Goal: Task Accomplishment & Management: Use online tool/utility

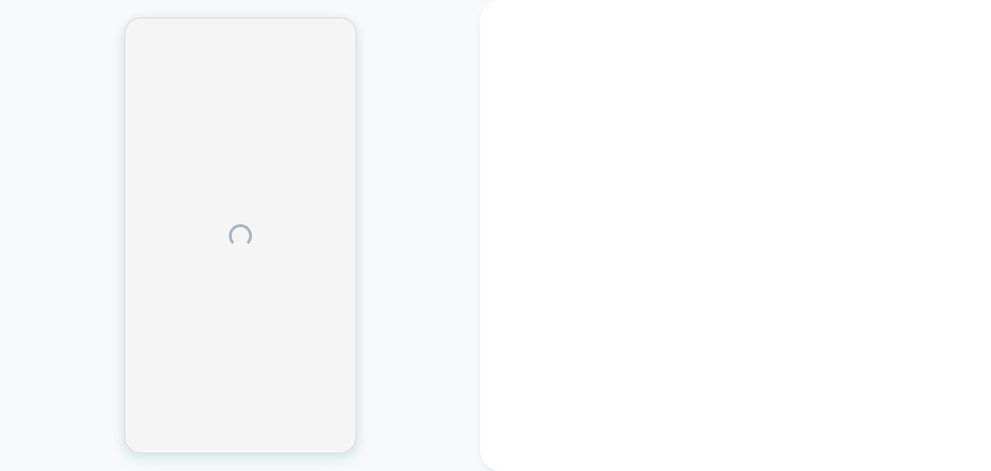
click at [367, 56] on div at bounding box center [240, 236] width 480 height 448
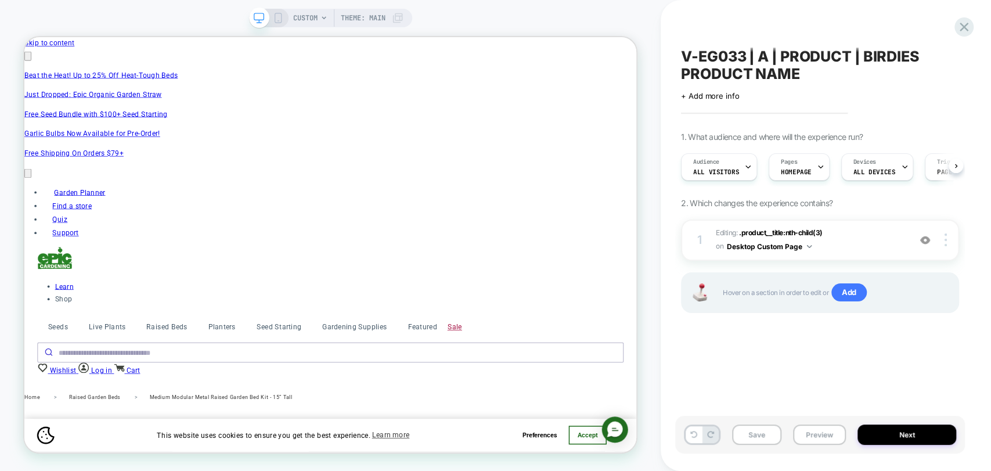
scroll to position [0, 1358]
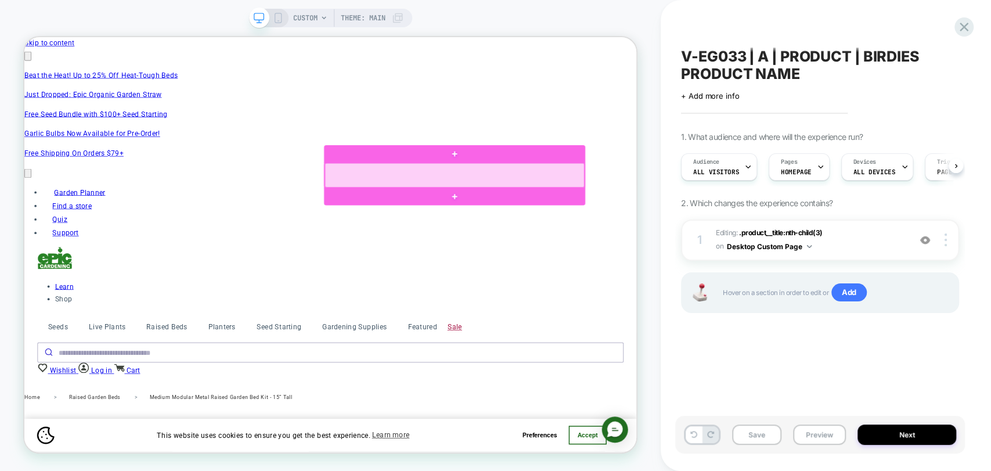
click at [575, 218] on div at bounding box center [598, 221] width 346 height 33
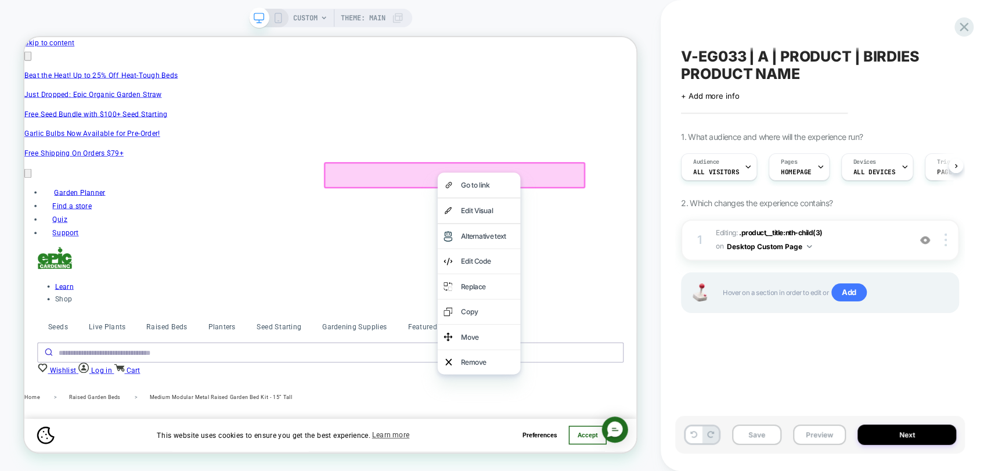
scroll to position [0, 1811]
click at [640, 326] on div "Edit Code" at bounding box center [630, 335] width 110 height 33
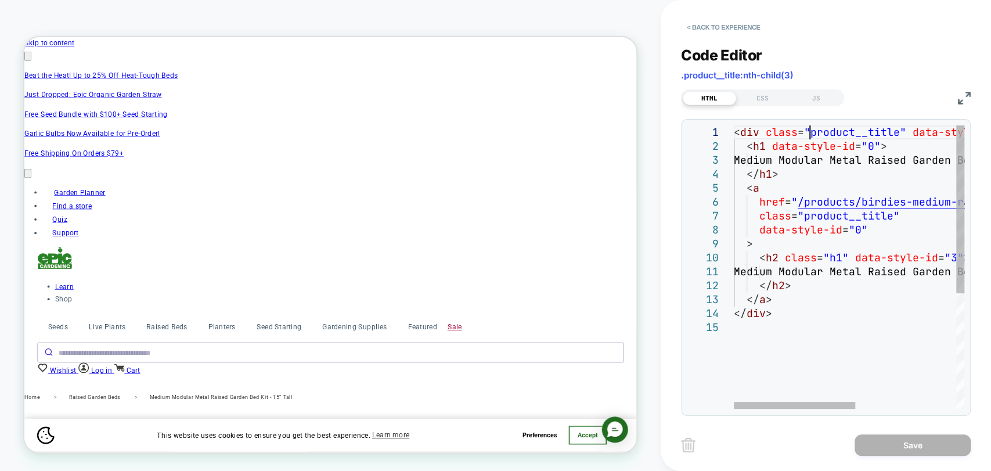
scroll to position [0, 0]
drag, startPoint x: 809, startPoint y: 134, endPoint x: 898, endPoint y: 138, distance: 89.0
click at [898, 138] on div "< div class = "product__title" data-style-id = "0" > < h1 data-style-id = "0" >…" at bounding box center [945, 364] width 422 height 479
click at [734, 402] on div at bounding box center [794, 405] width 121 height 7
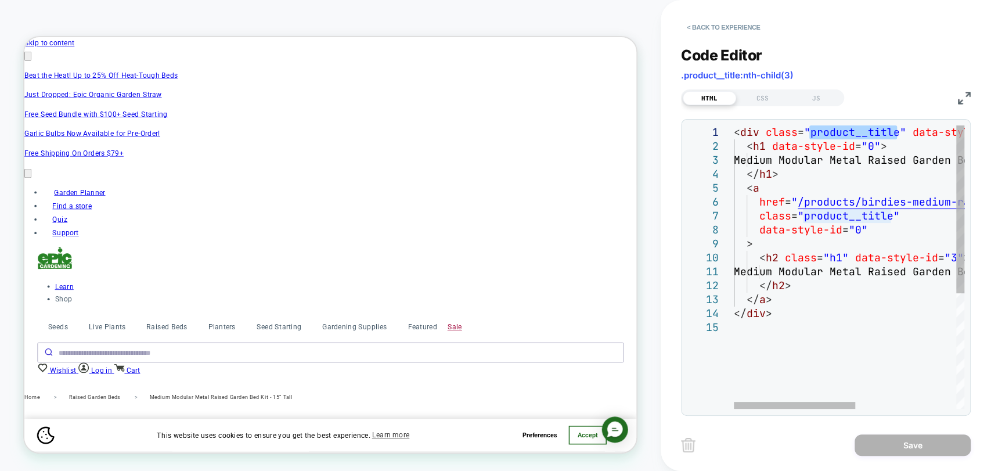
scroll to position [0, 0]
click at [734, 402] on div at bounding box center [794, 405] width 121 height 7
click at [693, 29] on button "< Back to experience" at bounding box center [723, 27] width 85 height 19
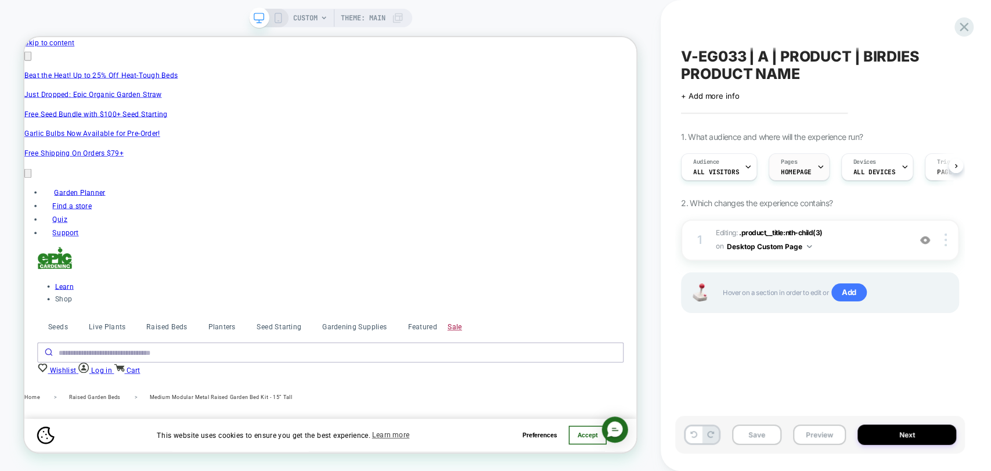
click at [817, 168] on icon at bounding box center [821, 167] width 8 height 8
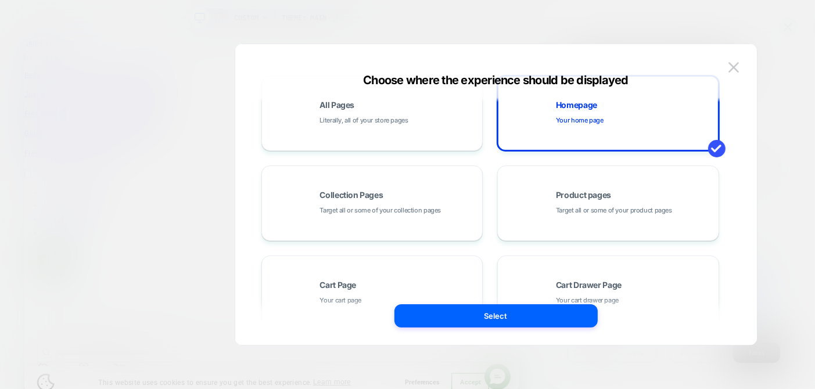
scroll to position [0, 296]
click at [623, 214] on span "Target all or some of your product pages" at bounding box center [614, 210] width 116 height 11
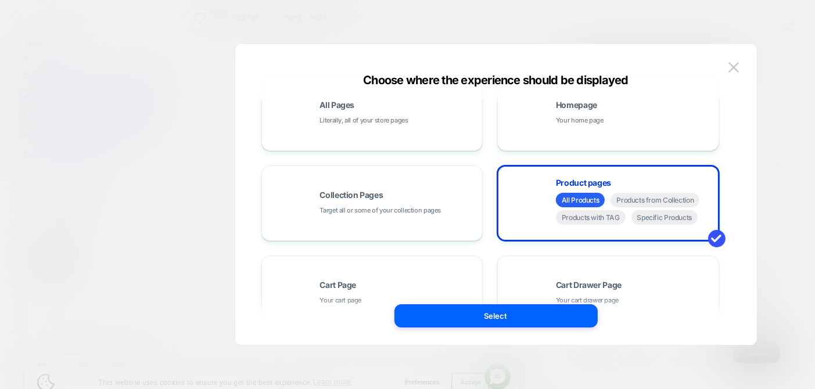
scroll to position [0, 889]
click at [504, 314] on button "Select" at bounding box center [495, 315] width 203 height 23
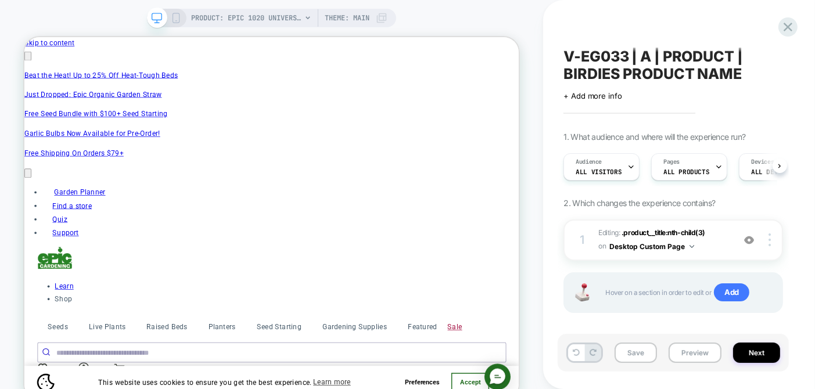
scroll to position [0, 1]
click at [778, 164] on icon at bounding box center [779, 166] width 5 height 5
click at [727, 291] on span "Add" at bounding box center [731, 292] width 35 height 19
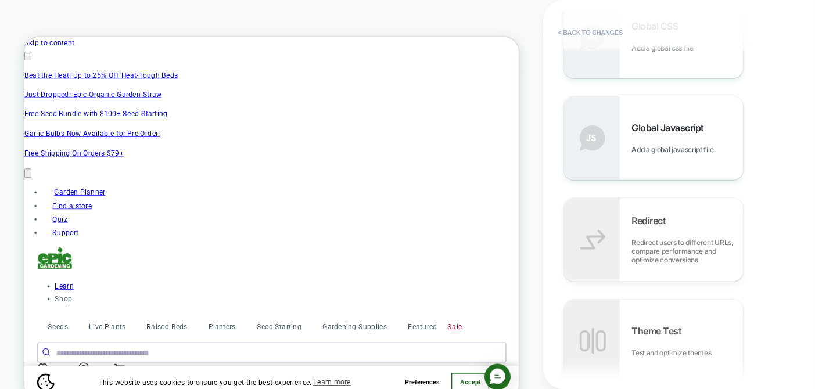
scroll to position [0, 1185]
click at [685, 138] on div "Global Javascript Add a global javascript file" at bounding box center [686, 138] width 111 height 32
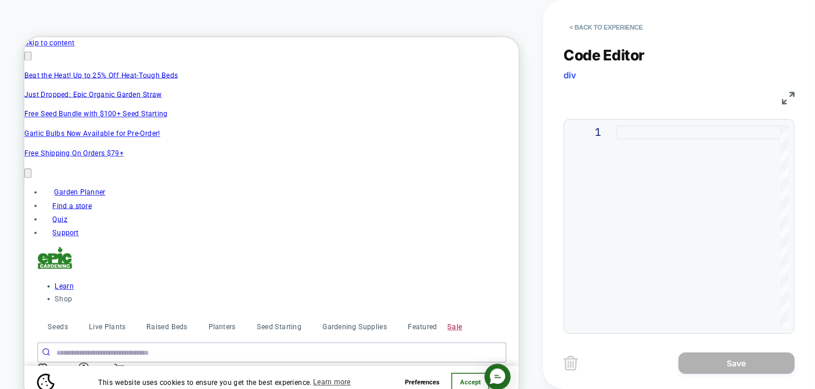
scroll to position [0, 0]
click at [645, 143] on div at bounding box center [702, 226] width 172 height 202
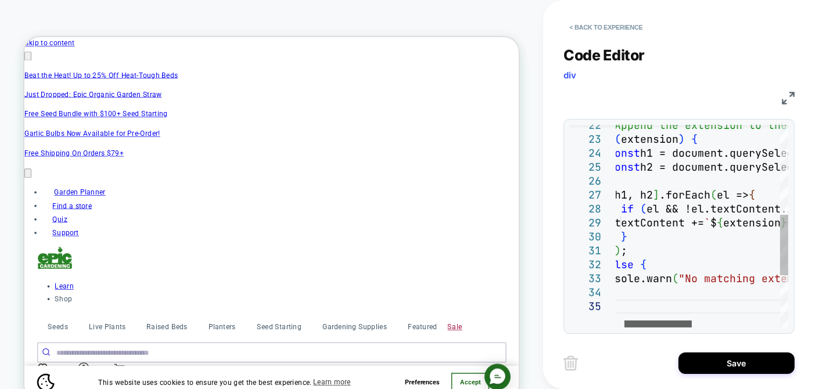
scroll to position [0, 1185]
click at [644, 195] on span "h1, h2" at bounding box center [633, 194] width 38 height 13
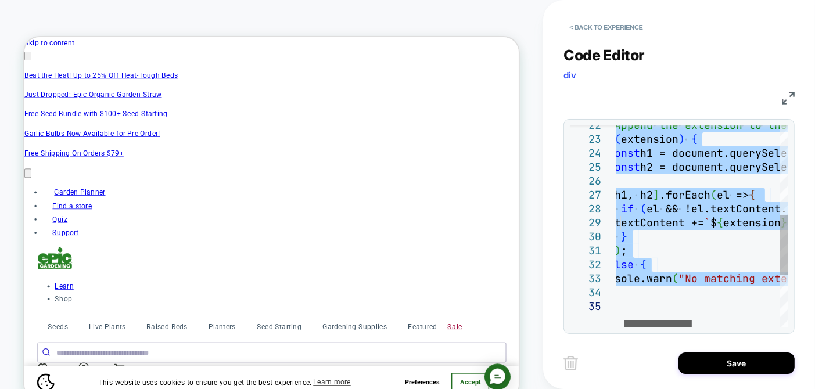
type textarea "**********"
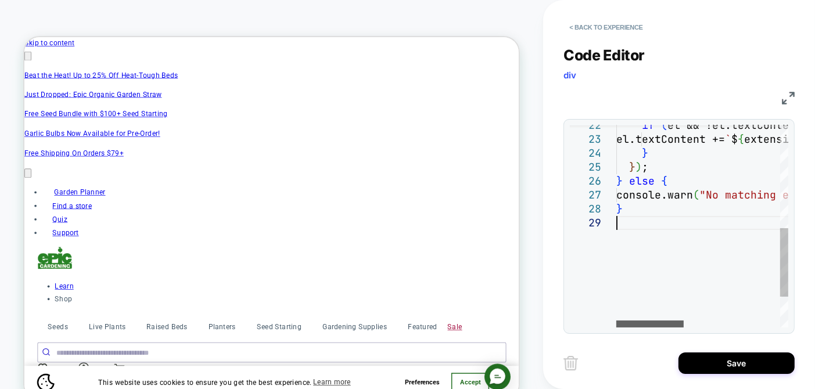
scroll to position [0, 0]
click at [719, 355] on button "Save" at bounding box center [736, 362] width 116 height 21
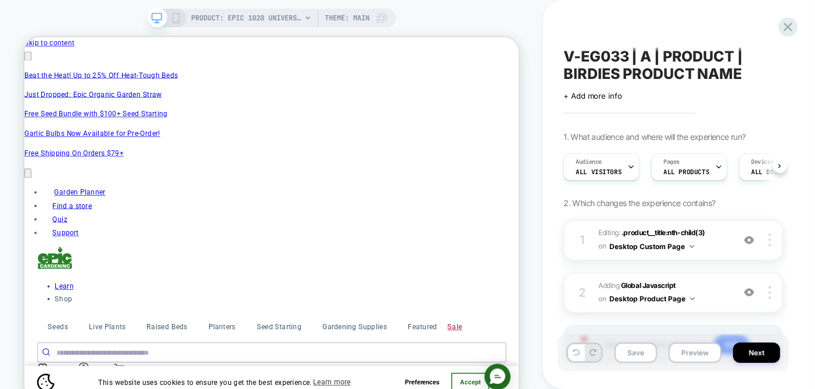
click at [629, 355] on button "Save" at bounding box center [635, 353] width 42 height 20
click at [691, 356] on button "Preview" at bounding box center [694, 353] width 53 height 20
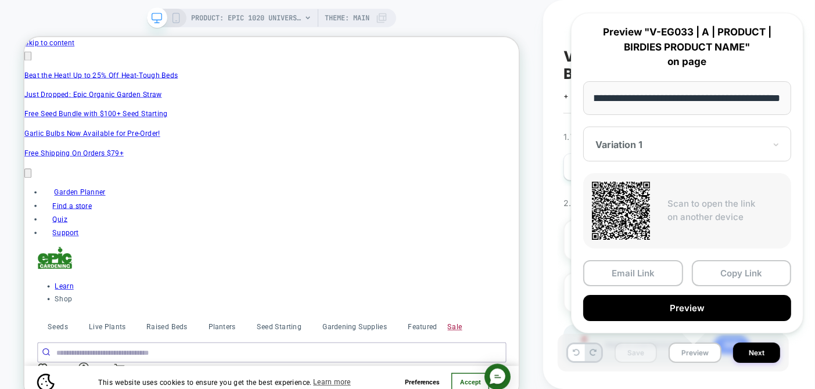
scroll to position [0, 296]
click at [683, 307] on button "Preview" at bounding box center [687, 308] width 208 height 26
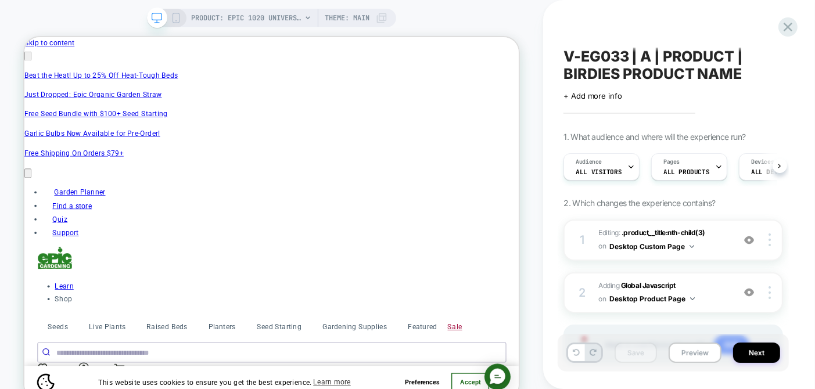
click at [692, 297] on img at bounding box center [692, 298] width 5 height 3
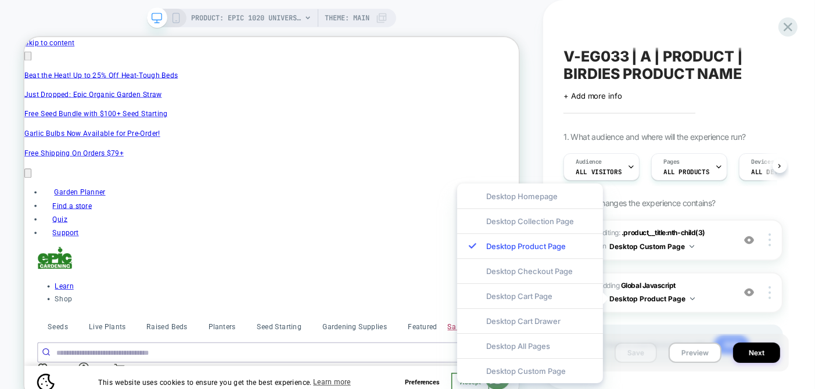
scroll to position [0, 592]
click at [727, 286] on span "Adding Global Javascript on Desktop Product Page" at bounding box center [662, 292] width 129 height 27
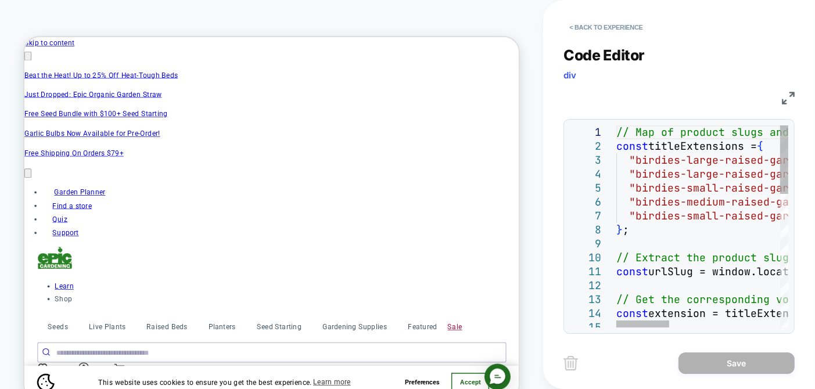
click at [708, 202] on span ""birdies-medium-raised-garden-bed-15-short"" at bounding box center [766, 201] width 275 height 13
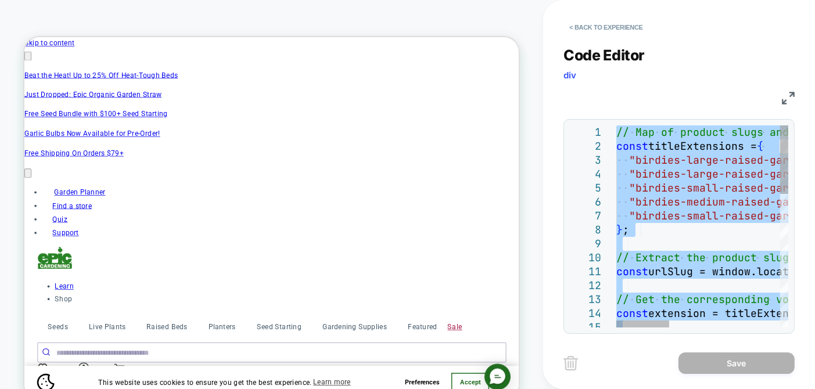
type textarea "*"
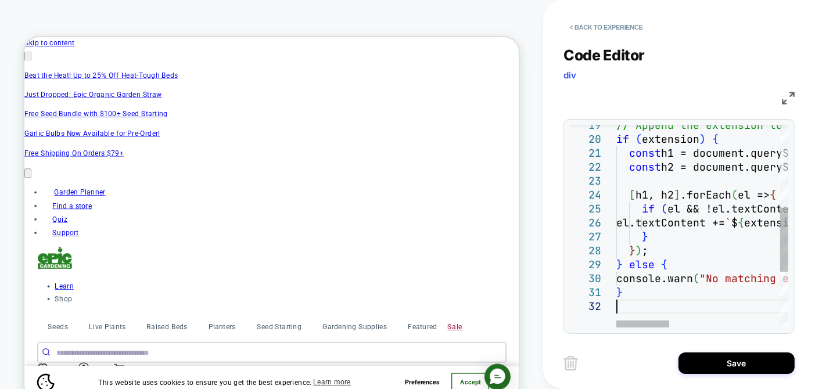
click at [730, 362] on button "Save" at bounding box center [736, 362] width 116 height 21
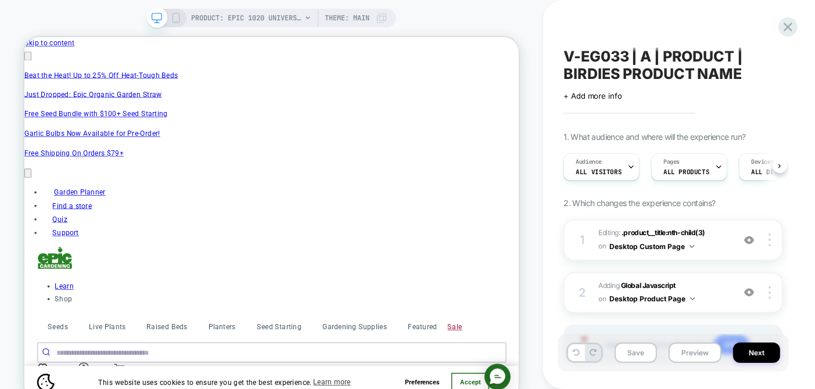
scroll to position [0, 1185]
click at [769, 290] on img at bounding box center [769, 292] width 2 height 13
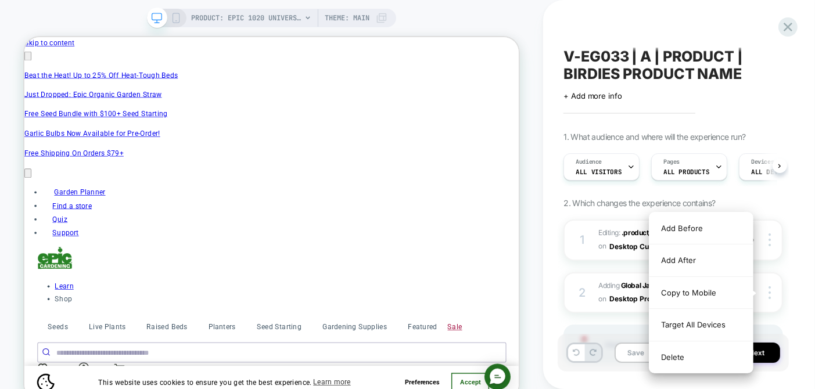
scroll to position [0, 0]
click at [705, 322] on div "Target All Devices" at bounding box center [700, 325] width 103 height 32
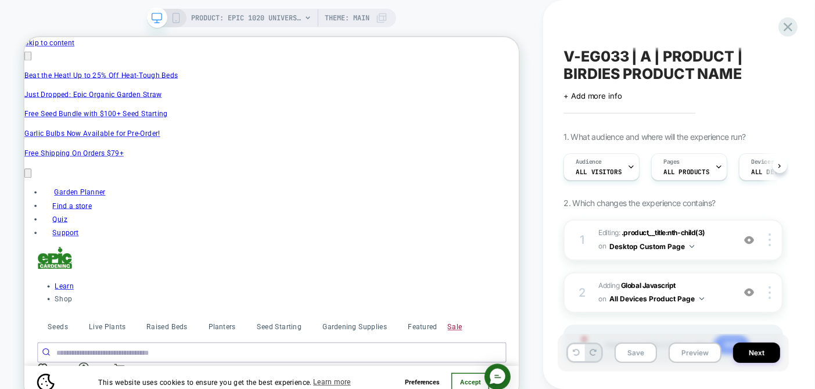
scroll to position [0, 296]
click at [636, 351] on button "Save" at bounding box center [635, 353] width 42 height 20
click at [694, 353] on button "Preview" at bounding box center [694, 353] width 53 height 20
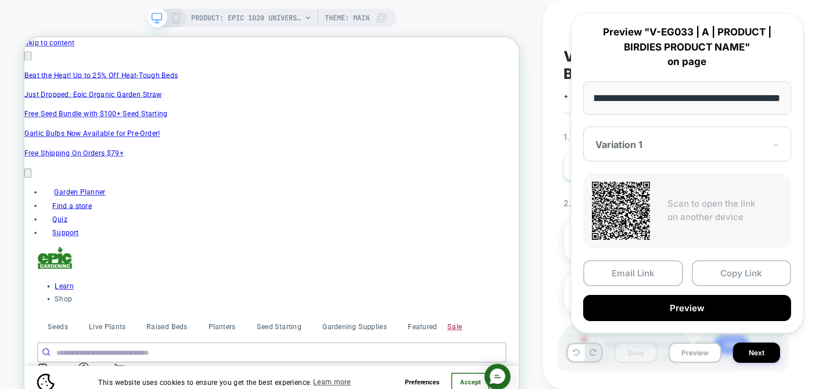
scroll to position [0, 889]
click at [706, 304] on button "Preview" at bounding box center [687, 308] width 208 height 26
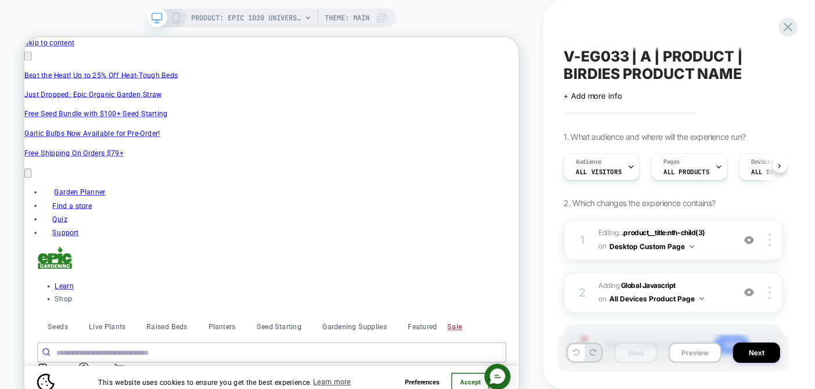
scroll to position [0, 296]
click at [679, 354] on button "Preview" at bounding box center [694, 353] width 53 height 20
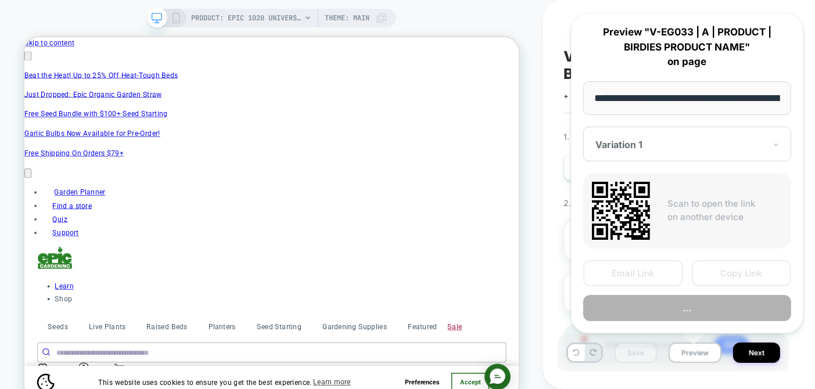
scroll to position [0, 226]
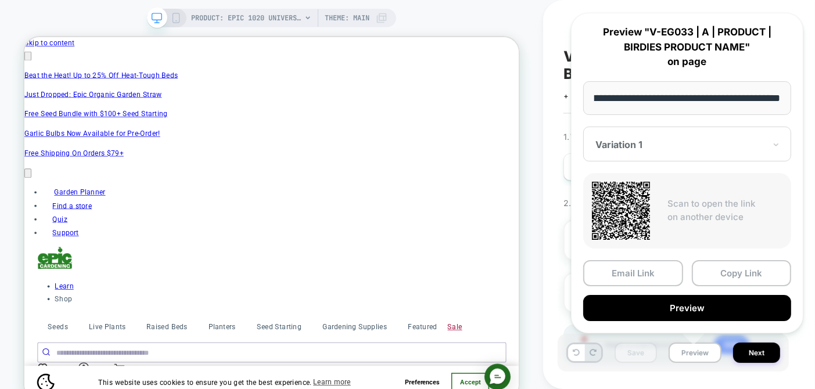
click at [692, 304] on button "Preview" at bounding box center [687, 308] width 208 height 26
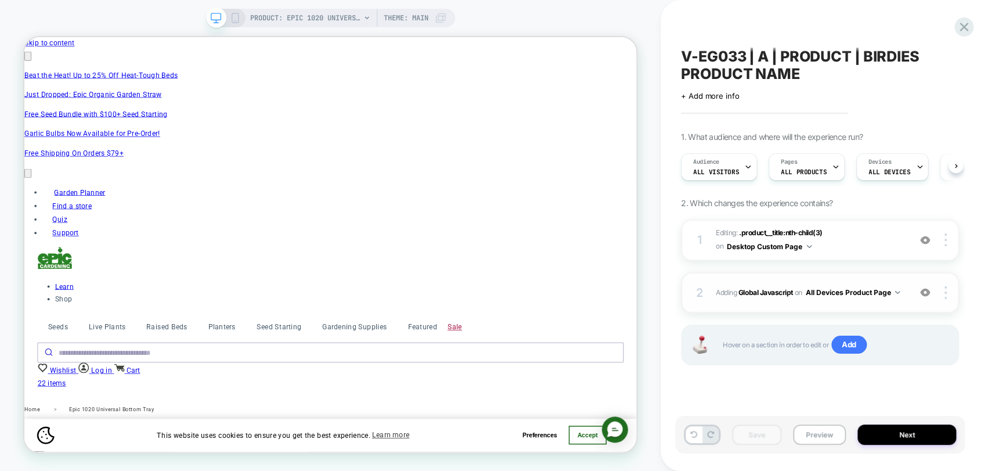
scroll to position [0, 452]
click at [899, 291] on img at bounding box center [897, 292] width 5 height 3
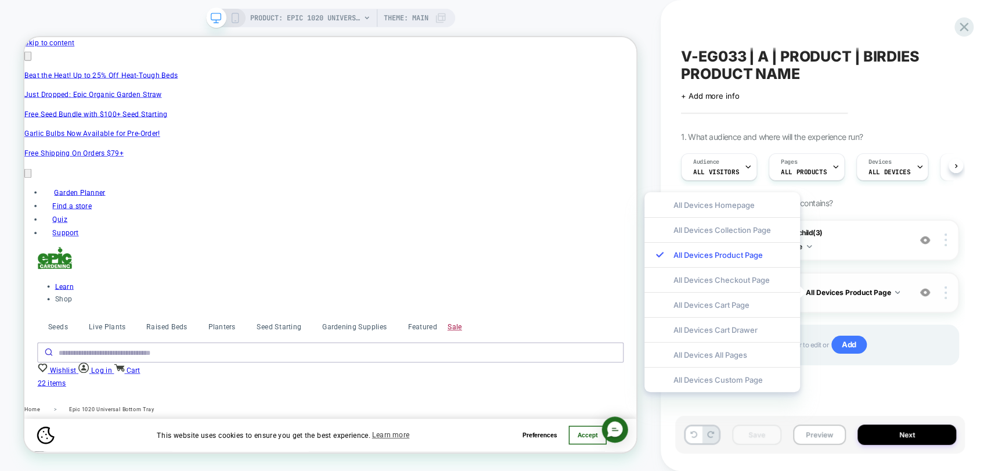
scroll to position [0, 906]
click at [977, 198] on div "V-EG033 | A | PRODUCT | BIRDIES PRODUCT NAME Click to edit experience details +…" at bounding box center [826, 235] width 330 height 471
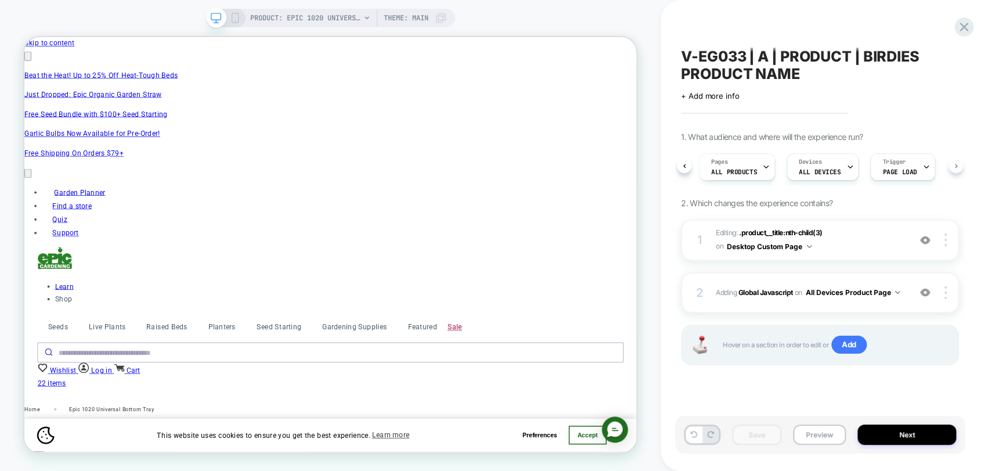
scroll to position [0, 70]
click at [923, 168] on icon at bounding box center [927, 167] width 8 height 8
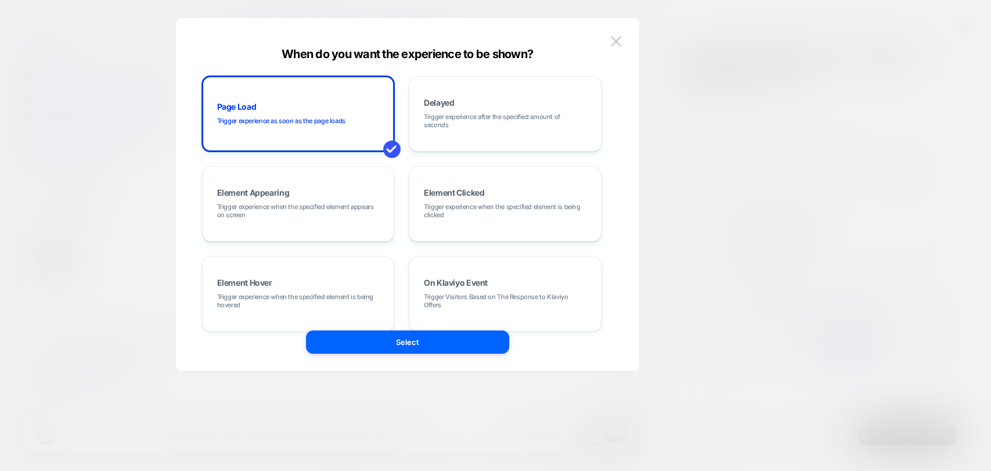
scroll to position [0, 452]
click at [619, 42] on img at bounding box center [616, 41] width 10 height 10
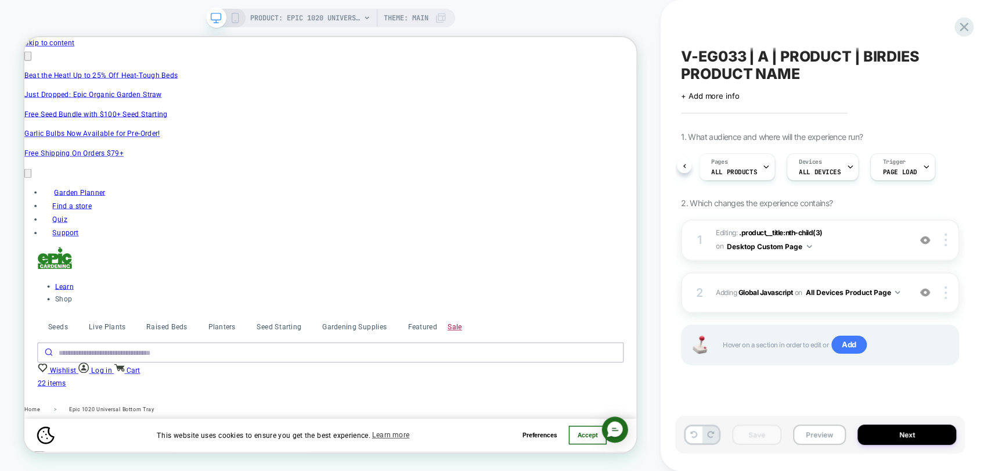
scroll to position [0, 0]
